Goal: Find specific fact: Find contact information

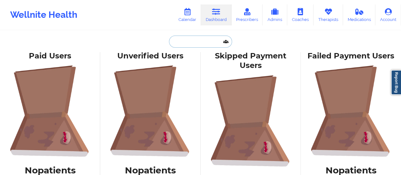
click at [204, 42] on input "text" at bounding box center [200, 41] width 63 height 12
paste input "[PERSON_NAME][EMAIL_ADDRESS][DOMAIN_NAME]"
type input "[PERSON_NAME][EMAIL_ADDRESS][DOMAIN_NAME]"
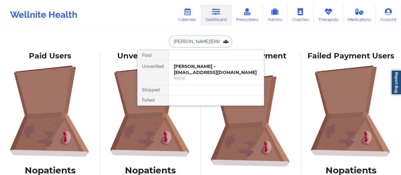
scroll to position [0, 3]
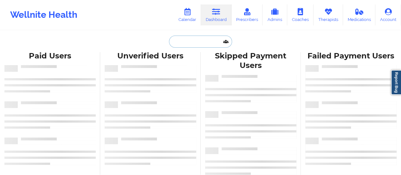
click at [187, 44] on input "text" at bounding box center [200, 41] width 63 height 12
paste input "[PERSON_NAME][EMAIL_ADDRESS][DOMAIN_NAME]"
type input "[PERSON_NAME][EMAIL_ADDRESS][DOMAIN_NAME]"
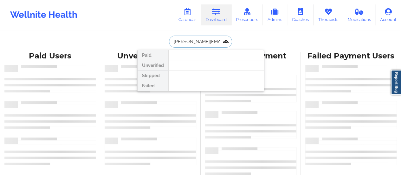
scroll to position [0, 3]
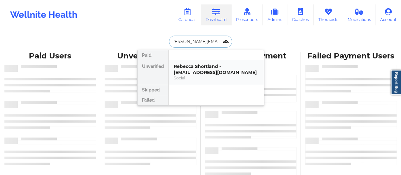
click at [215, 68] on div "Rebecca Shortland - [EMAIL_ADDRESS][DOMAIN_NAME]" at bounding box center [216, 69] width 85 height 12
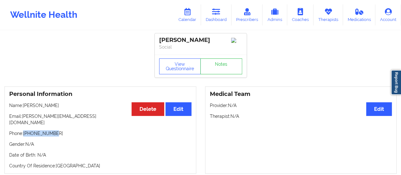
drag, startPoint x: 55, startPoint y: 126, endPoint x: 25, endPoint y: 130, distance: 30.0
click at [25, 130] on p "Phone: [PHONE_NUMBER]" at bounding box center [100, 133] width 182 height 6
copy p "[PHONE_NUMBER]"
